Goal: Task Accomplishment & Management: Use online tool/utility

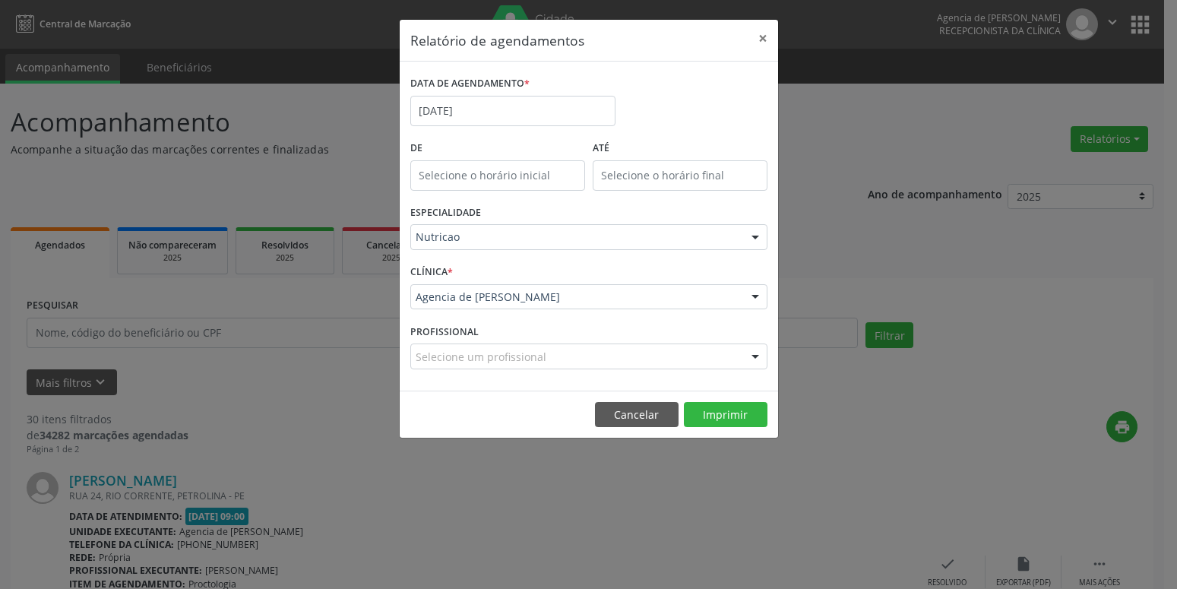
select select "8"
click at [444, 109] on input "[DATE]" at bounding box center [512, 111] width 205 height 30
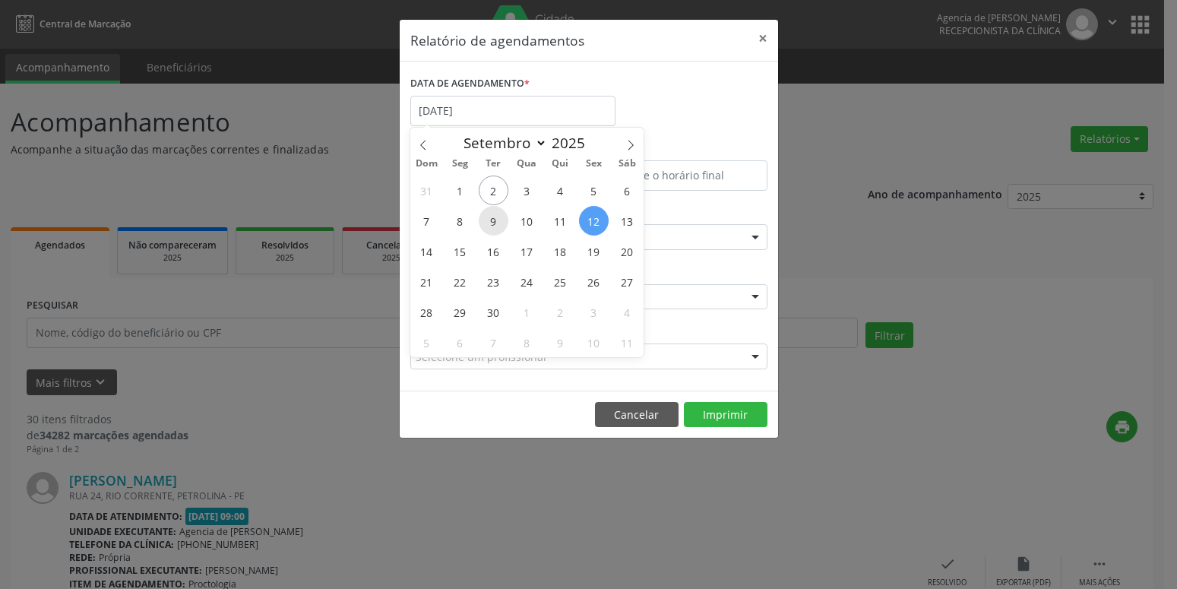
click at [489, 219] on span "9" at bounding box center [494, 221] width 30 height 30
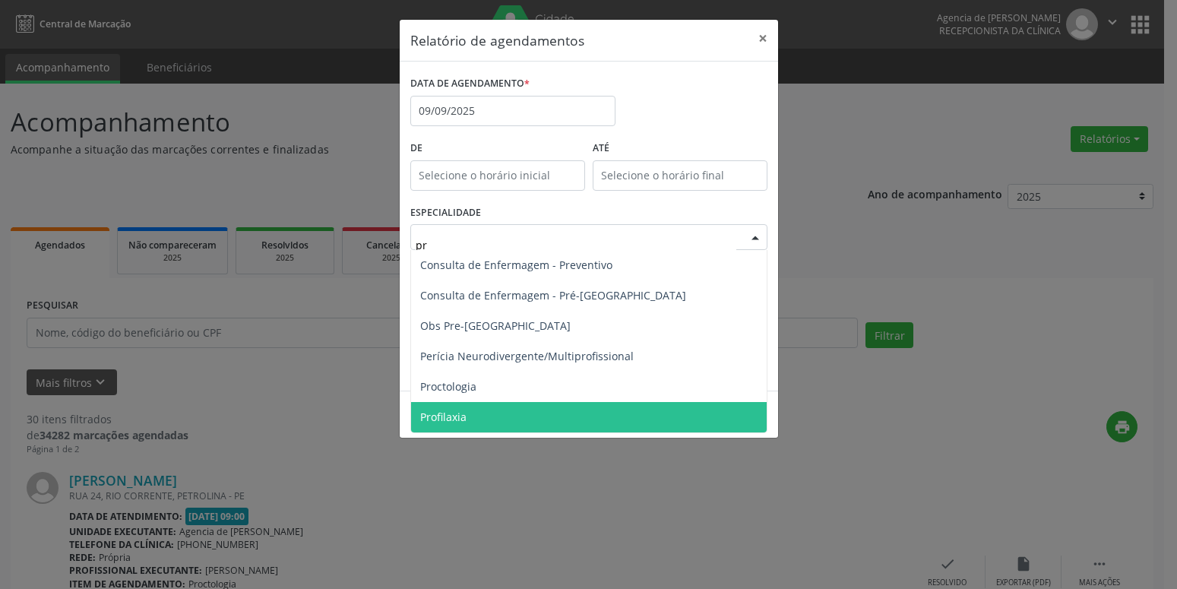
type input "pro"
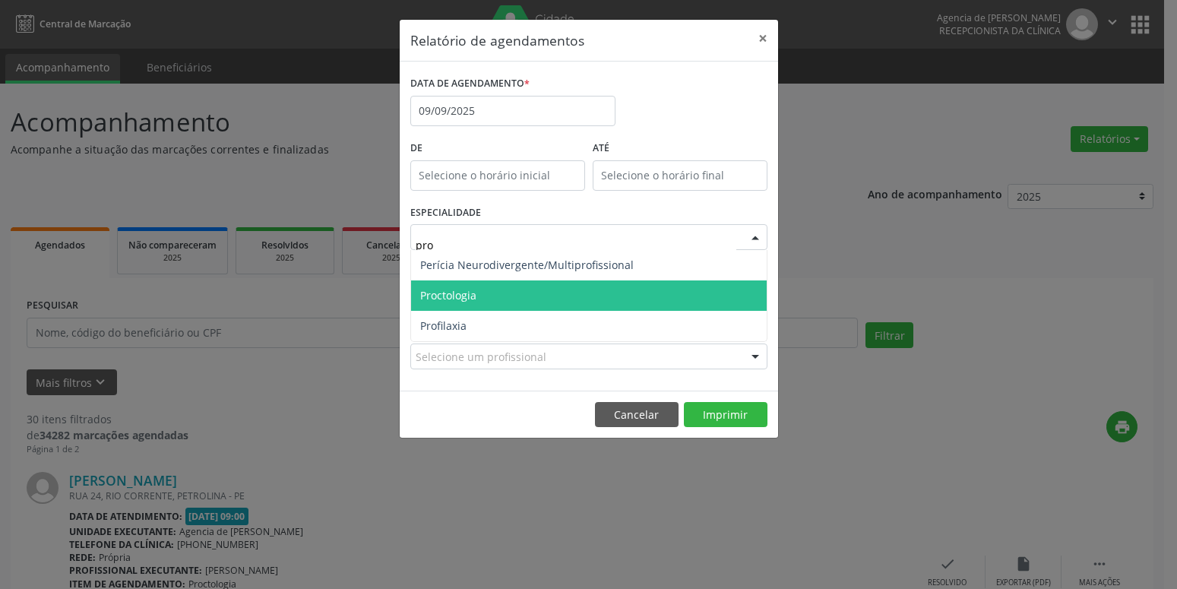
click at [469, 298] on span "Proctologia" at bounding box center [448, 295] width 56 height 14
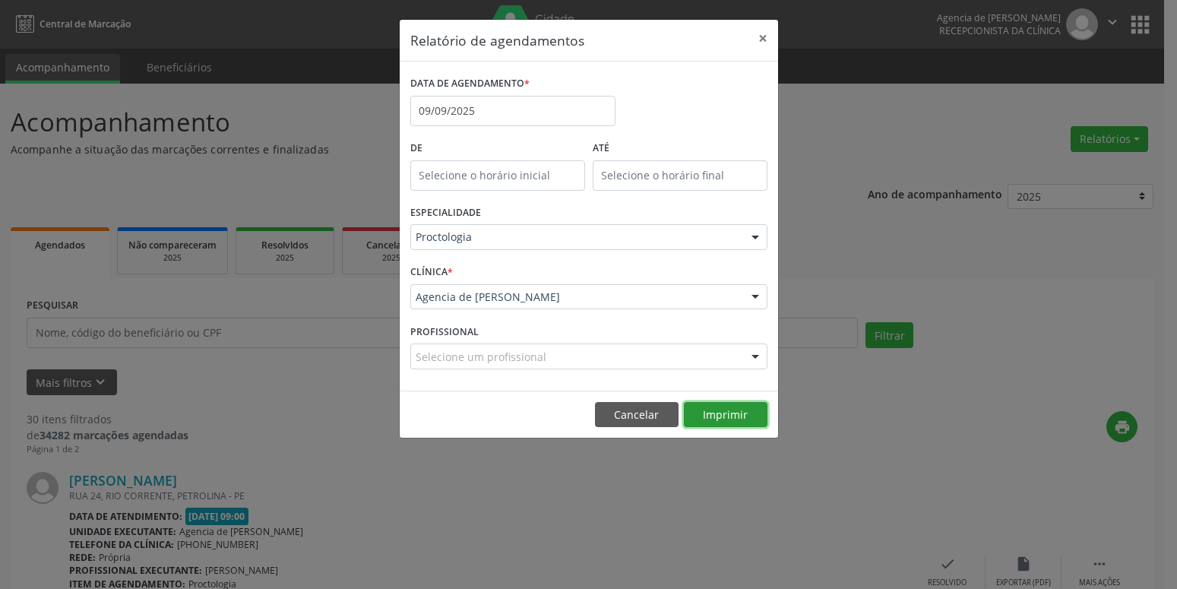
click at [717, 416] on button "Imprimir" at bounding box center [726, 415] width 84 height 26
click at [741, 411] on button "Imprimir" at bounding box center [726, 415] width 84 height 26
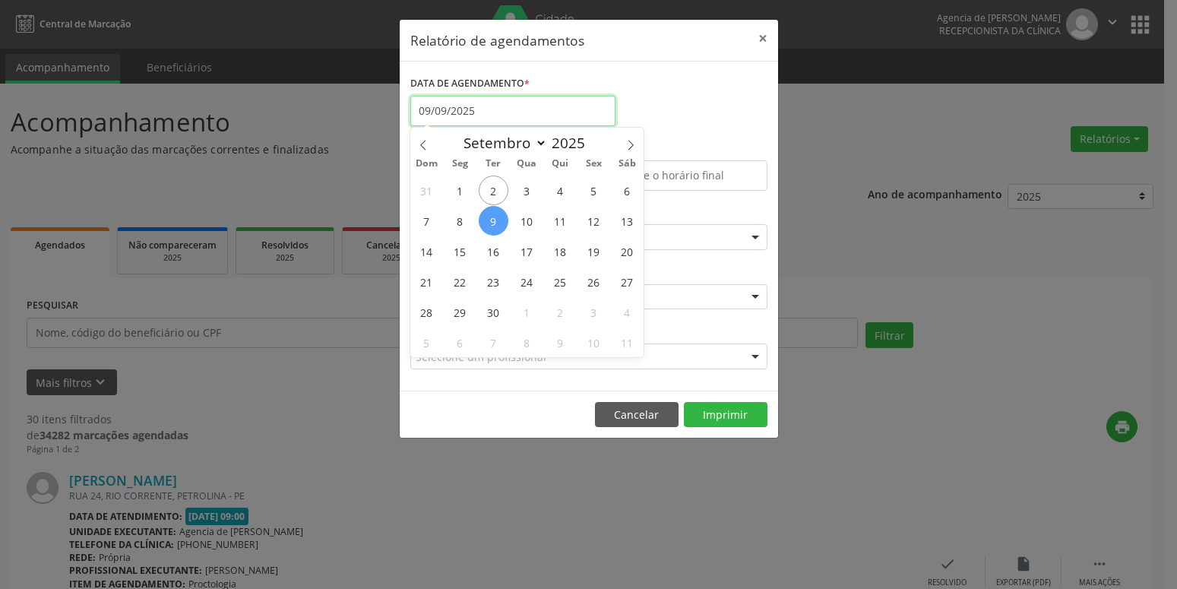
click at [538, 112] on input "09/09/2025" at bounding box center [512, 111] width 205 height 30
click at [486, 186] on span "2" at bounding box center [494, 191] width 30 height 30
type input "[DATE]"
click at [486, 186] on span "2" at bounding box center [494, 191] width 30 height 30
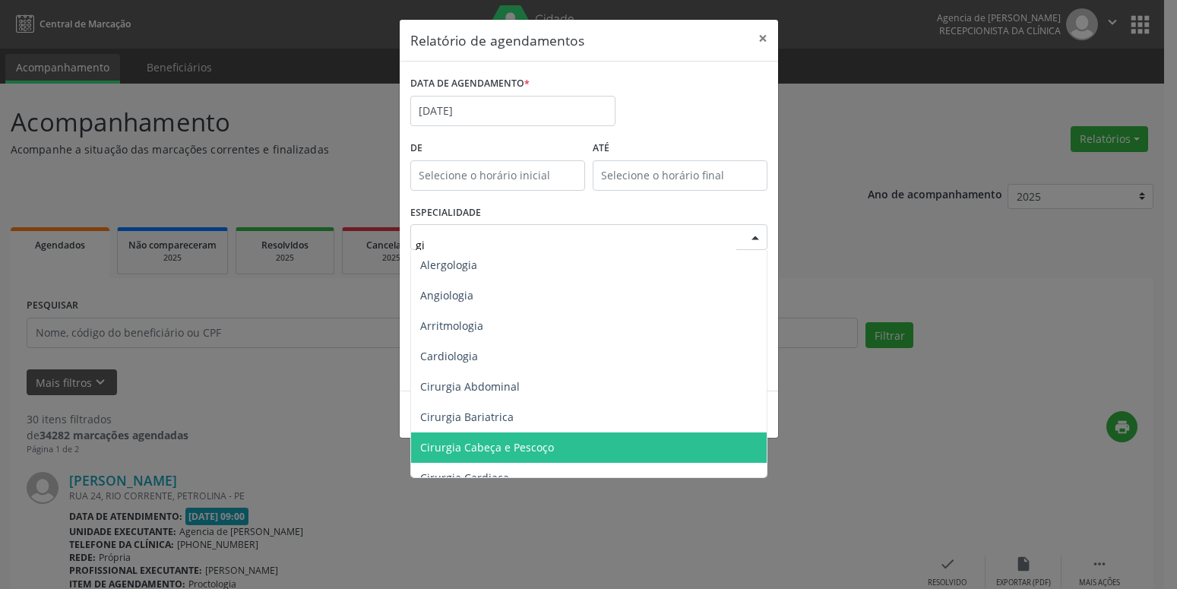
type input "gin"
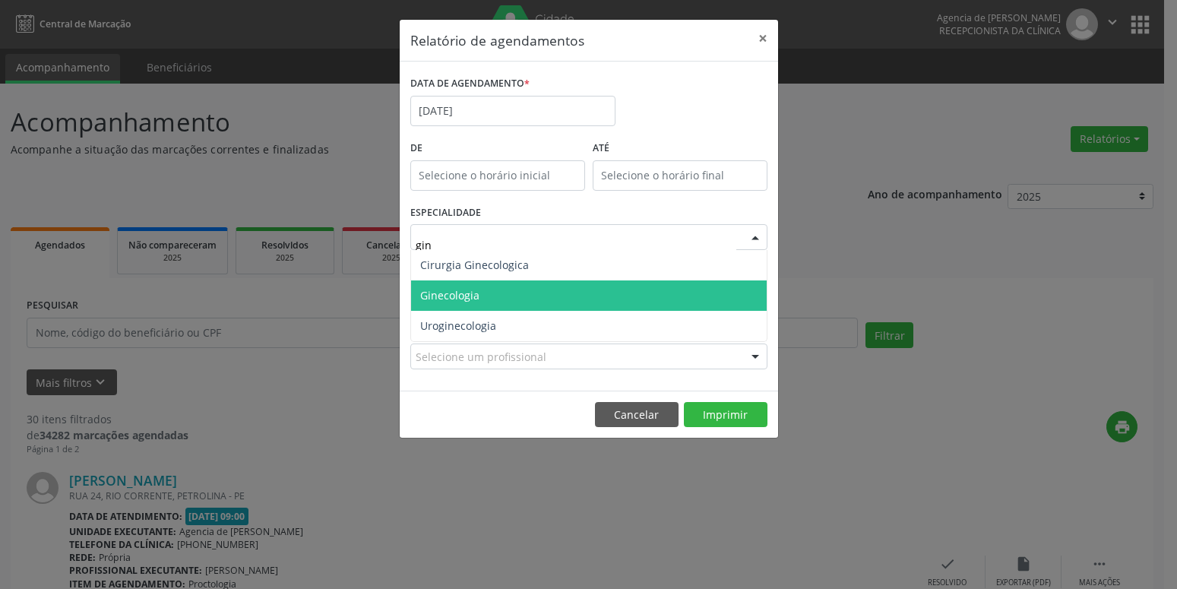
click at [466, 297] on span "Ginecologia" at bounding box center [449, 295] width 59 height 14
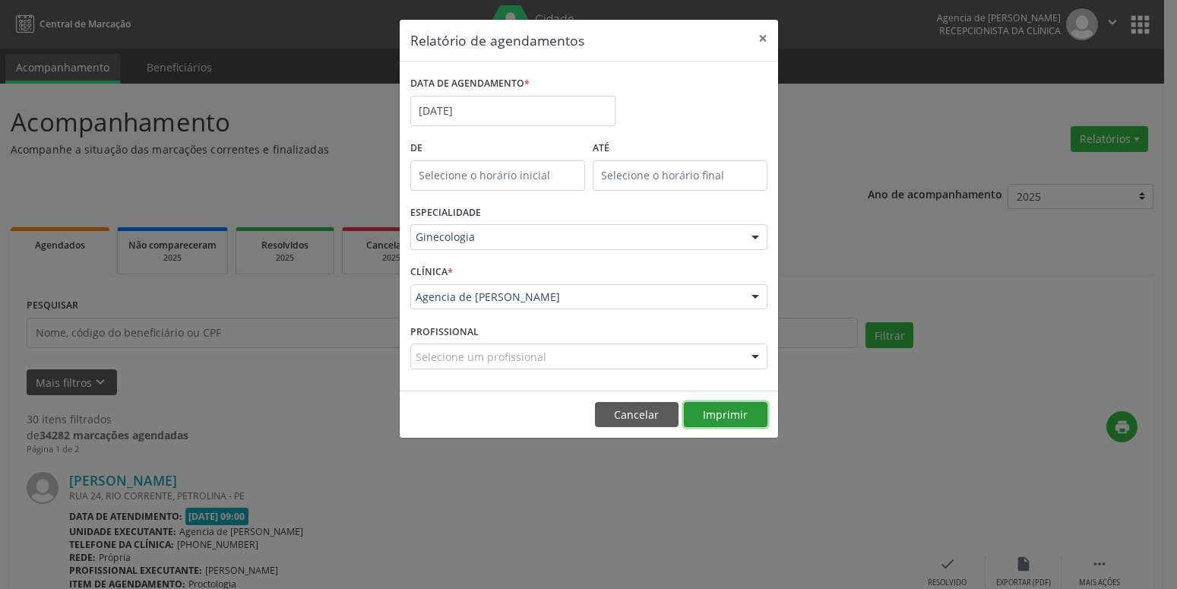
click at [725, 419] on button "Imprimir" at bounding box center [726, 415] width 84 height 26
click at [714, 408] on button "Imprimir" at bounding box center [726, 415] width 84 height 26
click at [492, 119] on input "[DATE]" at bounding box center [512, 111] width 205 height 30
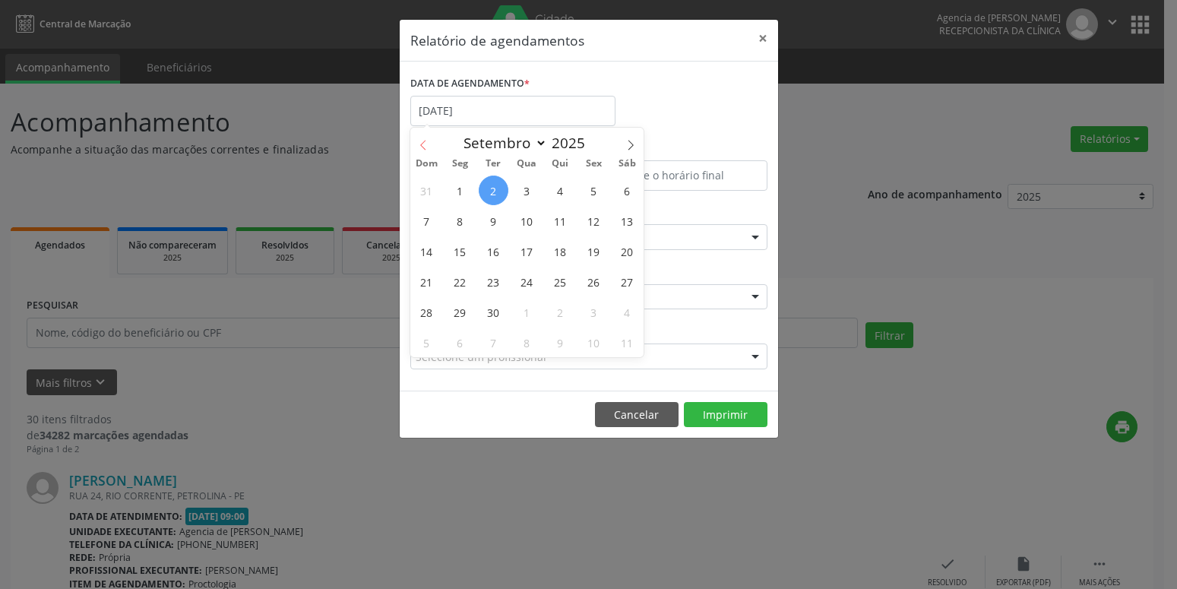
click at [426, 149] on icon at bounding box center [423, 145] width 11 height 11
select select "7"
click at [587, 287] on span "22" at bounding box center [594, 282] width 30 height 30
type input "[DATE]"
click at [587, 287] on span "22" at bounding box center [594, 282] width 30 height 30
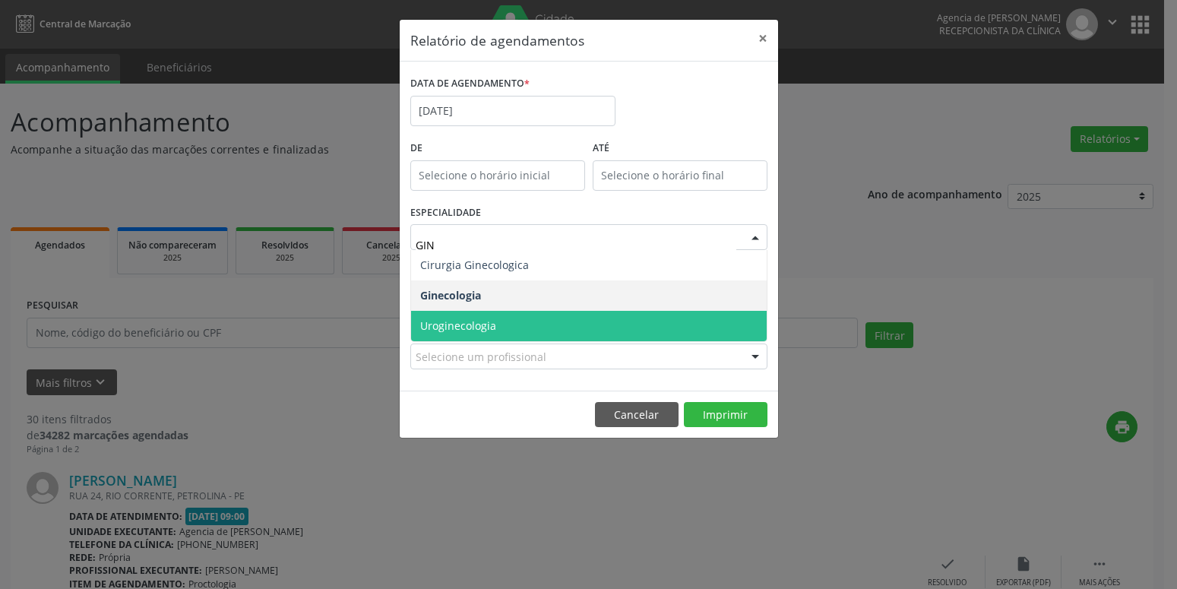
type input "GINE"
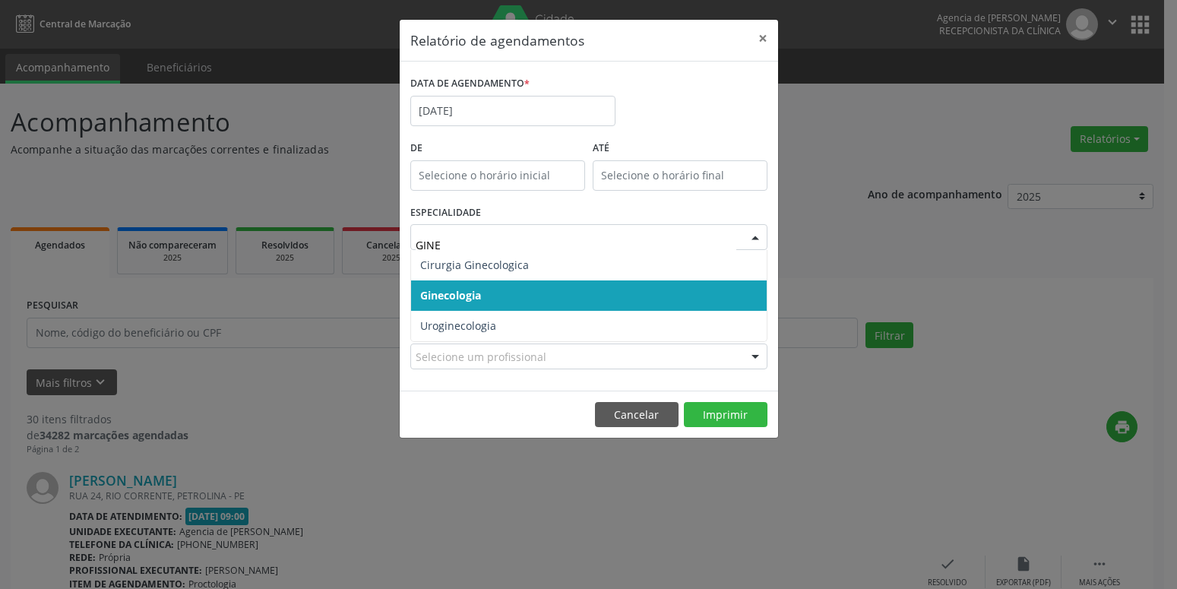
click at [525, 296] on span "Ginecologia" at bounding box center [589, 295] width 356 height 30
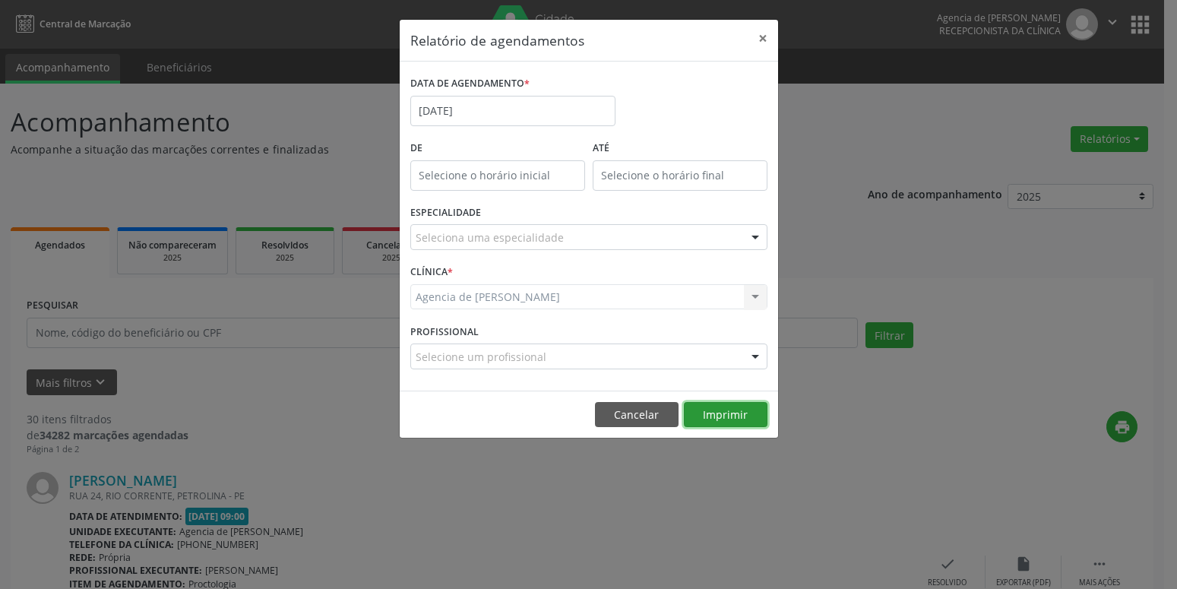
drag, startPoint x: 721, startPoint y: 421, endPoint x: 727, endPoint y: 411, distance: 11.6
click at [724, 417] on button "Imprimir" at bounding box center [726, 415] width 84 height 26
click at [756, 33] on button "×" at bounding box center [763, 38] width 30 height 37
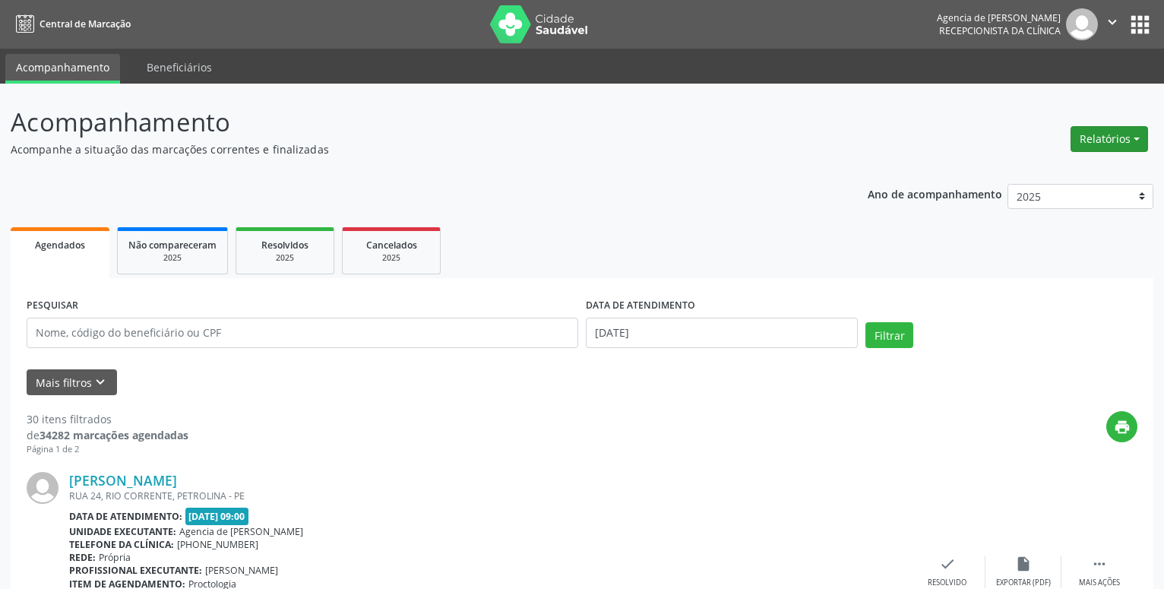
click at [1101, 149] on button "Relatórios" at bounding box center [1109, 139] width 77 height 26
click at [1048, 173] on link "Agendamentos" at bounding box center [1066, 171] width 163 height 21
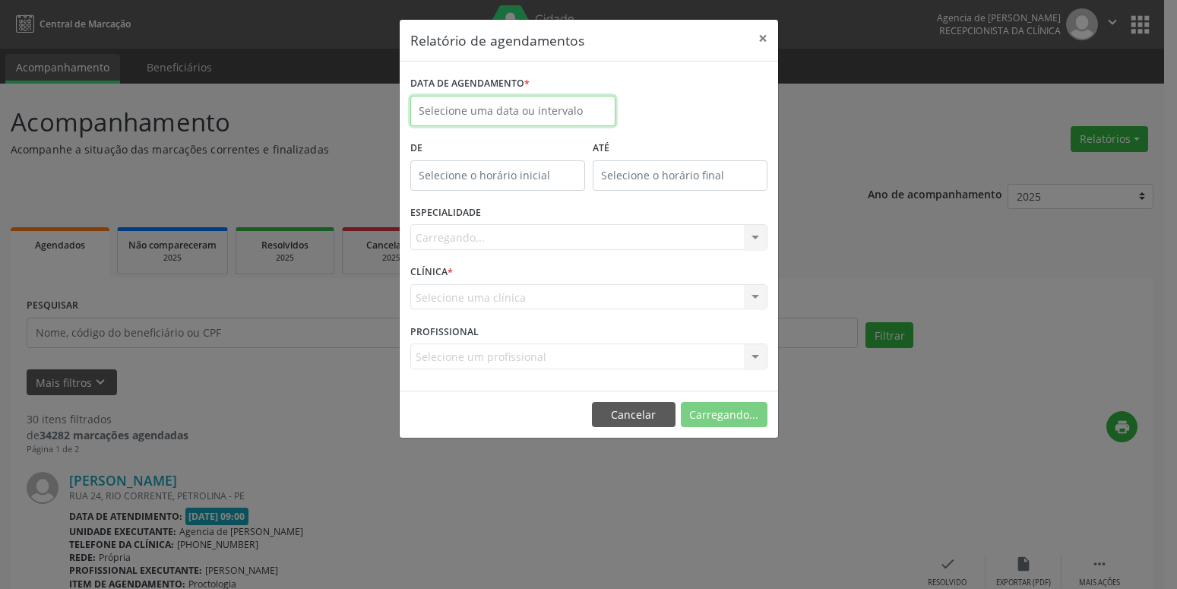
click at [526, 108] on input "text" at bounding box center [512, 111] width 205 height 30
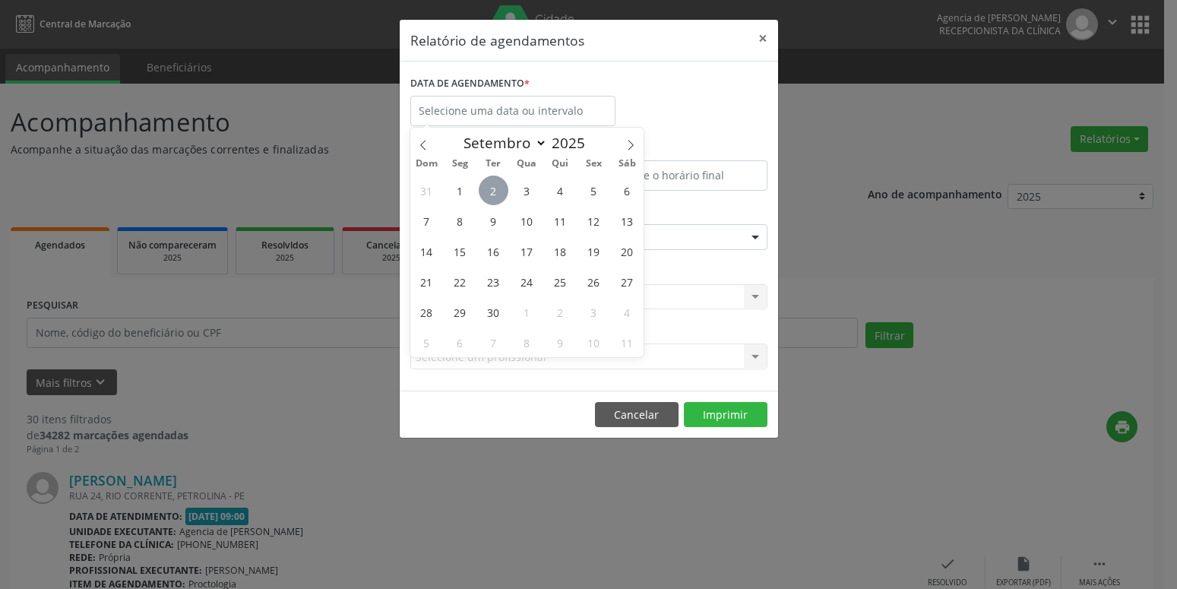
click at [498, 185] on span "2" at bounding box center [494, 191] width 30 height 30
type input "[DATE]"
click at [498, 185] on span "2" at bounding box center [494, 191] width 30 height 30
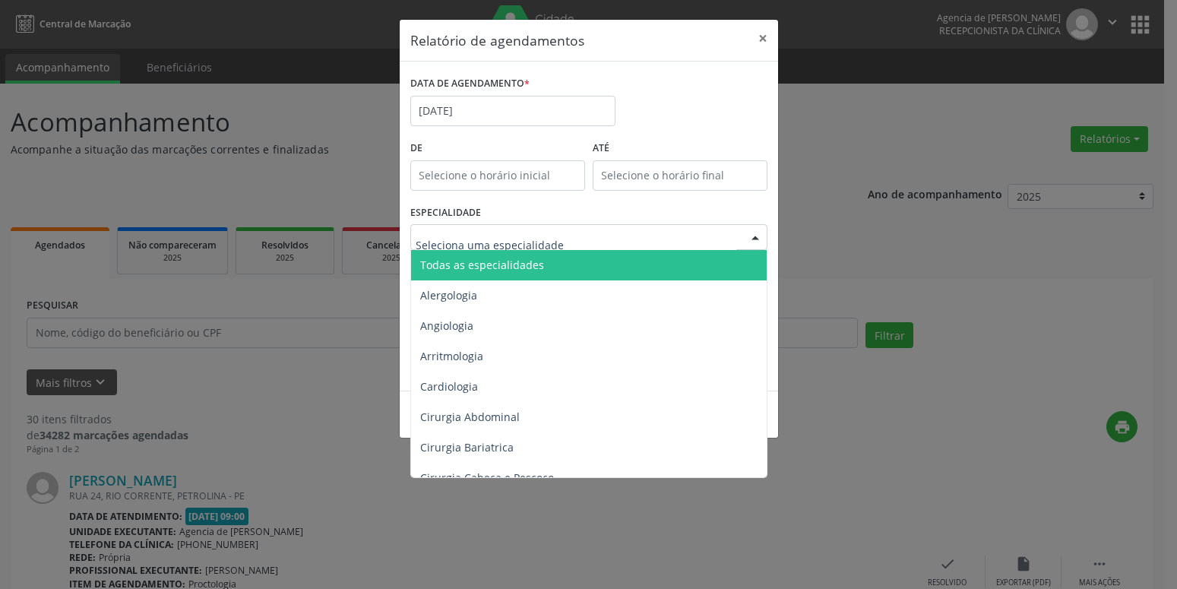
click at [493, 264] on span "Todas as especialidades" at bounding box center [482, 265] width 124 height 14
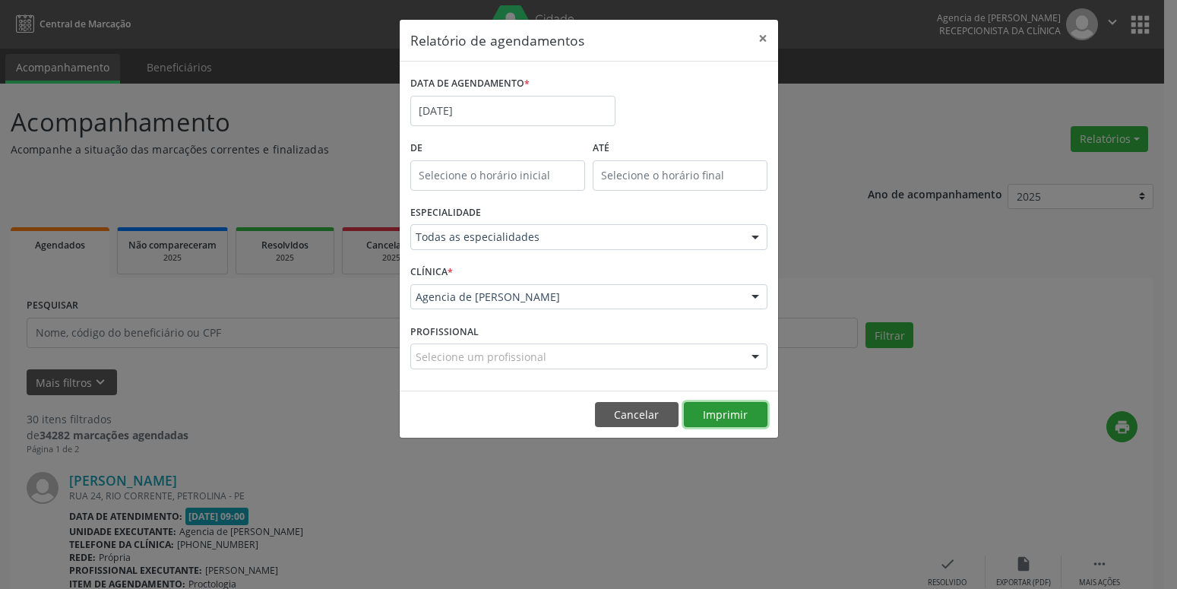
click at [716, 413] on button "Imprimir" at bounding box center [726, 415] width 84 height 26
click at [482, 116] on input "[DATE]" at bounding box center [512, 111] width 205 height 30
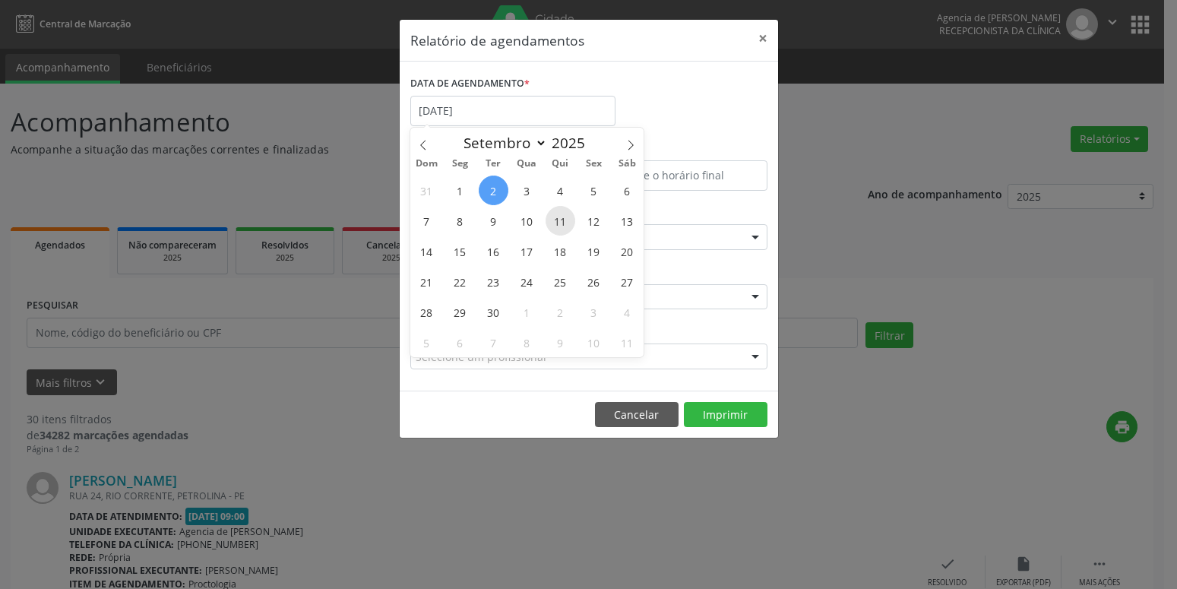
click at [559, 221] on span "11" at bounding box center [561, 221] width 30 height 30
type input "[DATE]"
click at [559, 221] on span "11" at bounding box center [561, 221] width 30 height 30
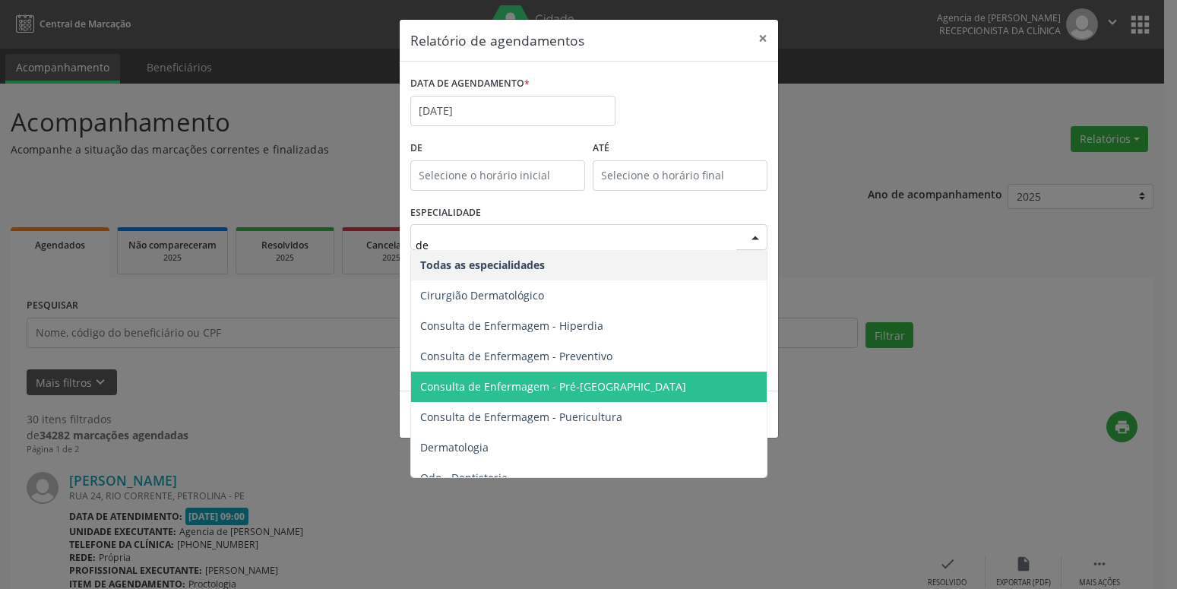
type input "der"
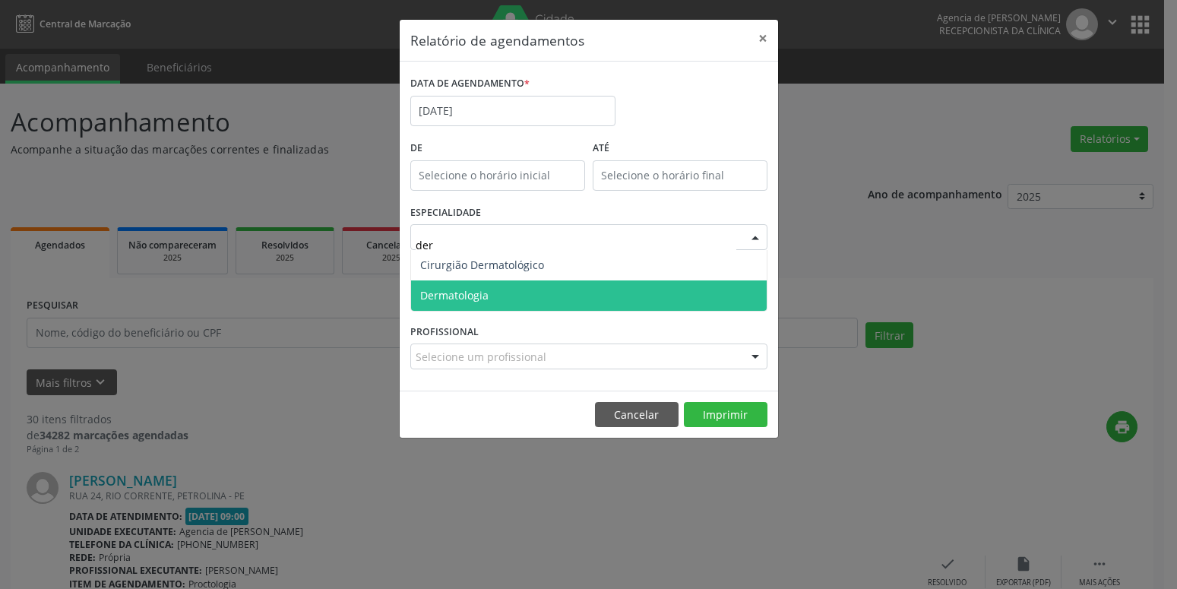
click at [546, 307] on span "Dermatologia" at bounding box center [589, 295] width 356 height 30
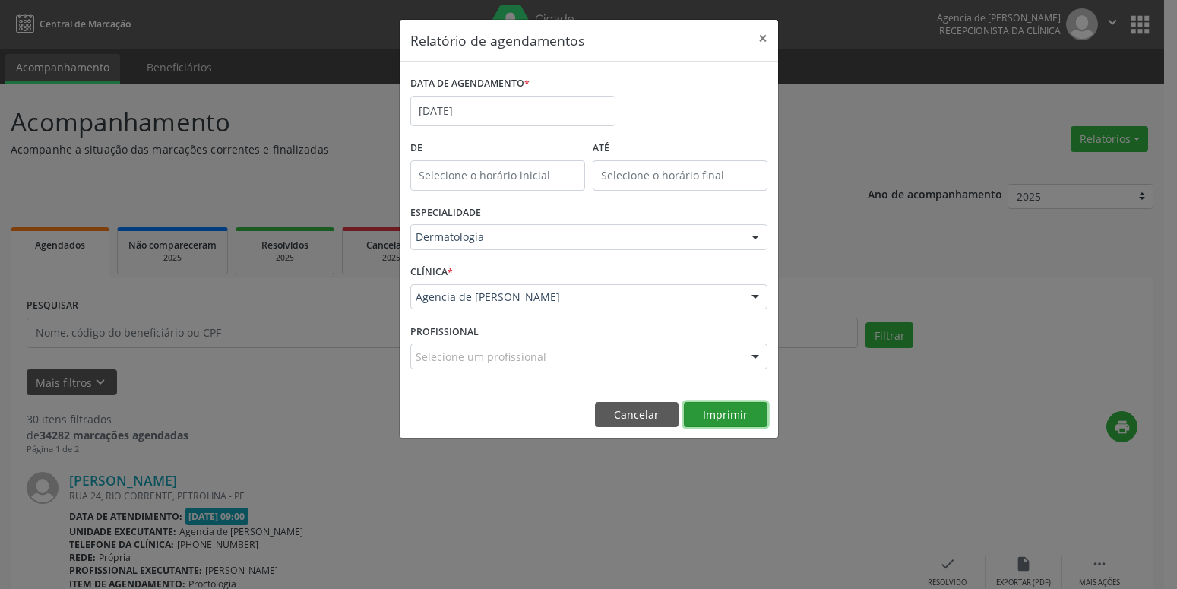
click at [723, 419] on button "Imprimir" at bounding box center [726, 415] width 84 height 26
click at [768, 40] on button "×" at bounding box center [763, 38] width 30 height 37
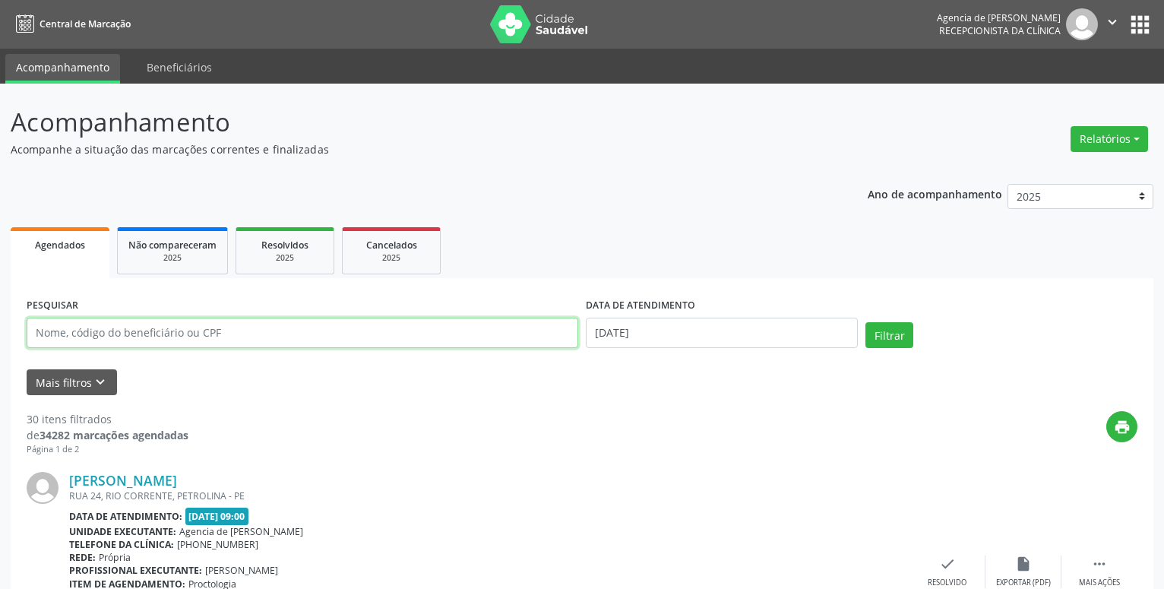
click at [283, 338] on input "text" at bounding box center [303, 333] width 552 height 30
paste input "[PERSON_NAME]"
type input "[PERSON_NAME]"
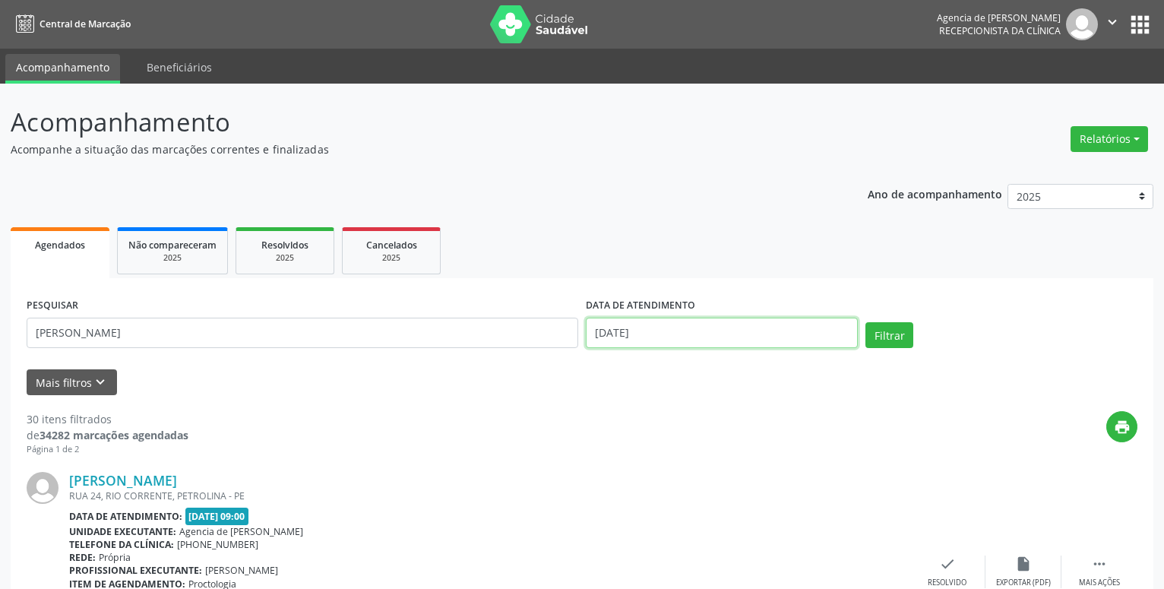
click at [617, 330] on input "[DATE]" at bounding box center [722, 333] width 272 height 30
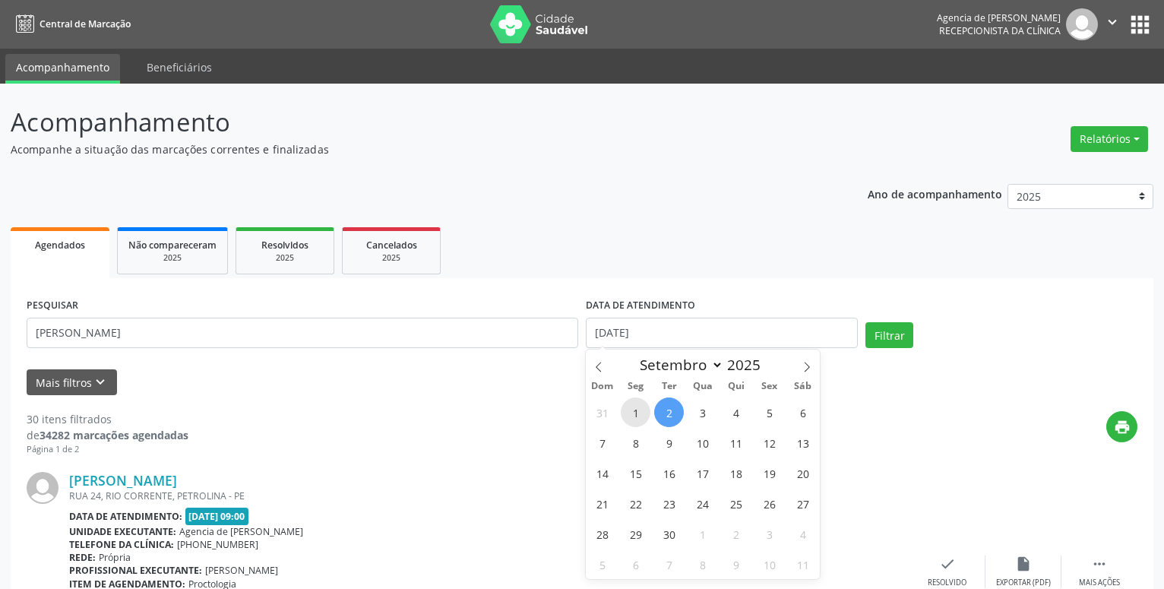
click at [640, 407] on span "1" at bounding box center [636, 412] width 30 height 30
type input "[DATE]"
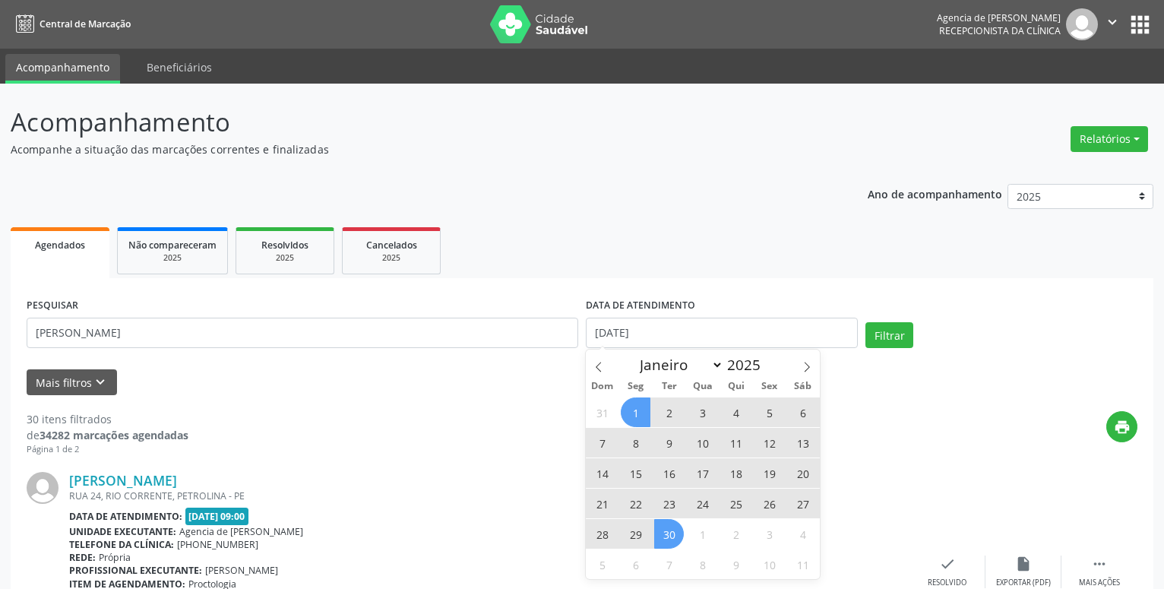
click at [670, 539] on span "30" at bounding box center [669, 534] width 30 height 30
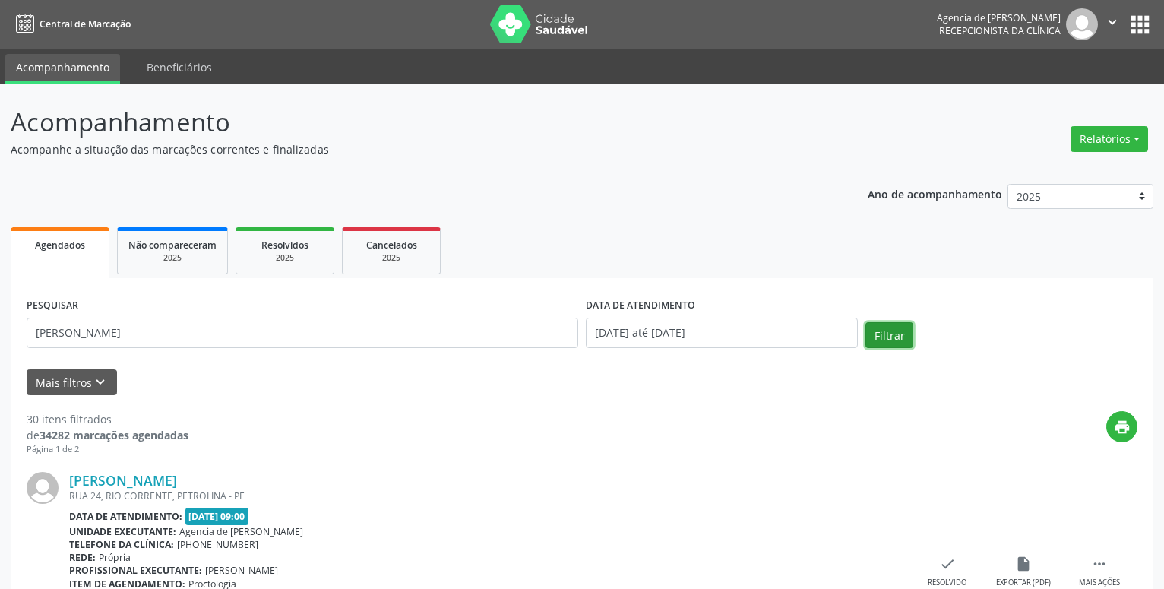
click at [890, 329] on button "Filtrar" at bounding box center [889, 335] width 48 height 26
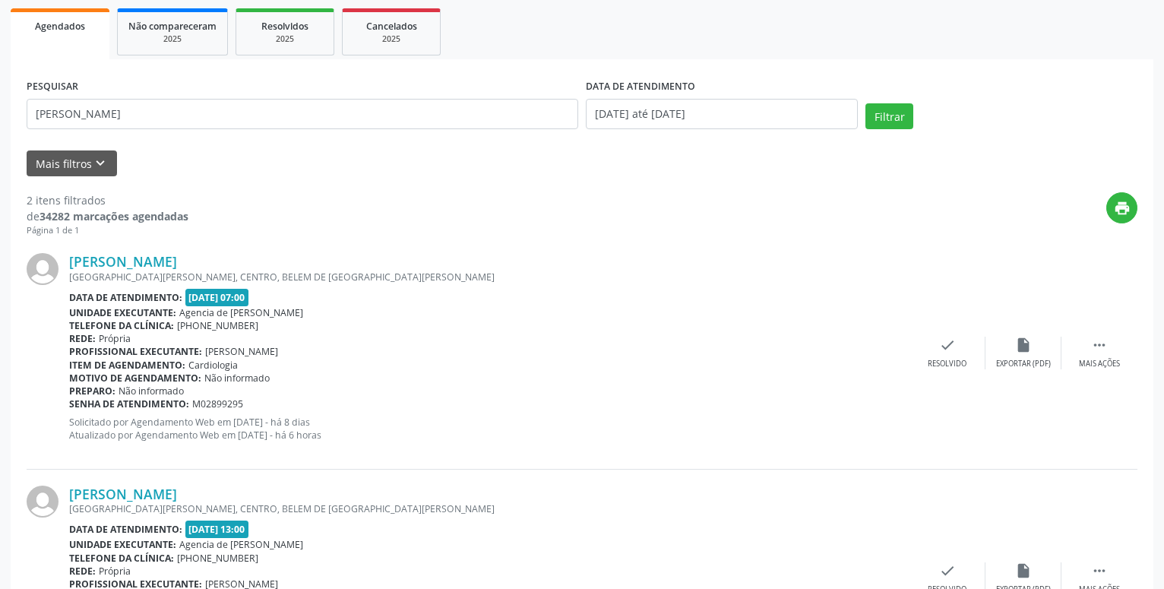
scroll to position [344, 0]
